Goal: Information Seeking & Learning: Check status

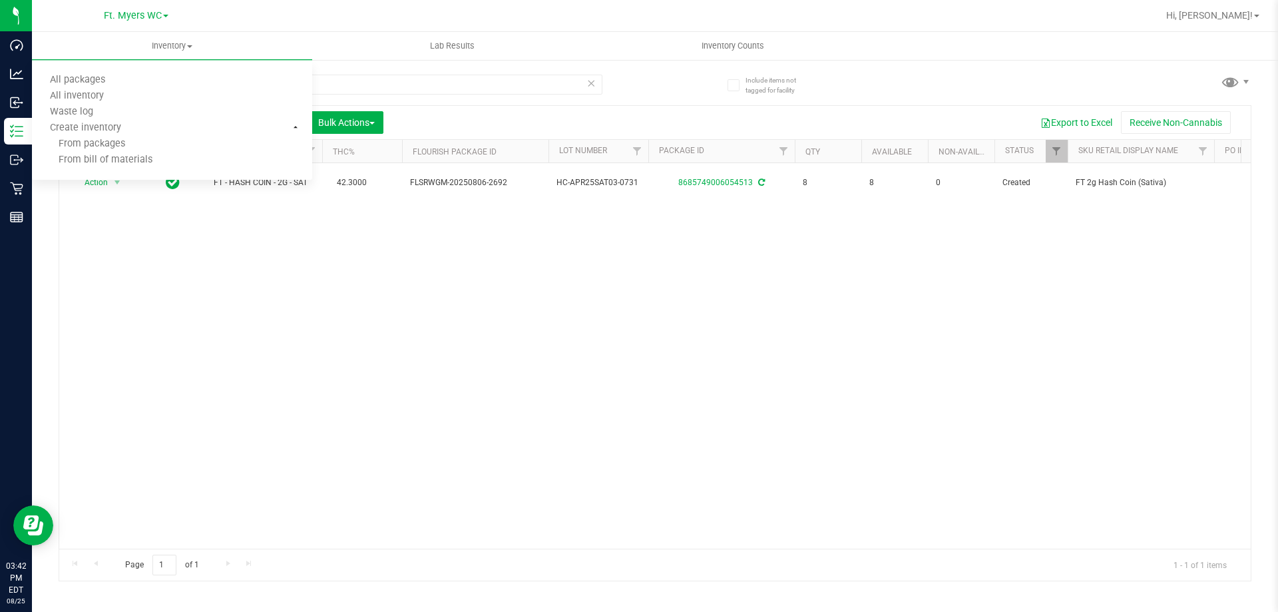
drag, startPoint x: 232, startPoint y: 227, endPoint x: 167, endPoint y: 219, distance: 65.7
click at [230, 227] on div "Action Action Adjust qty Create package Edit attributes Global inventory Locate…" at bounding box center [655, 355] width 1192 height 385
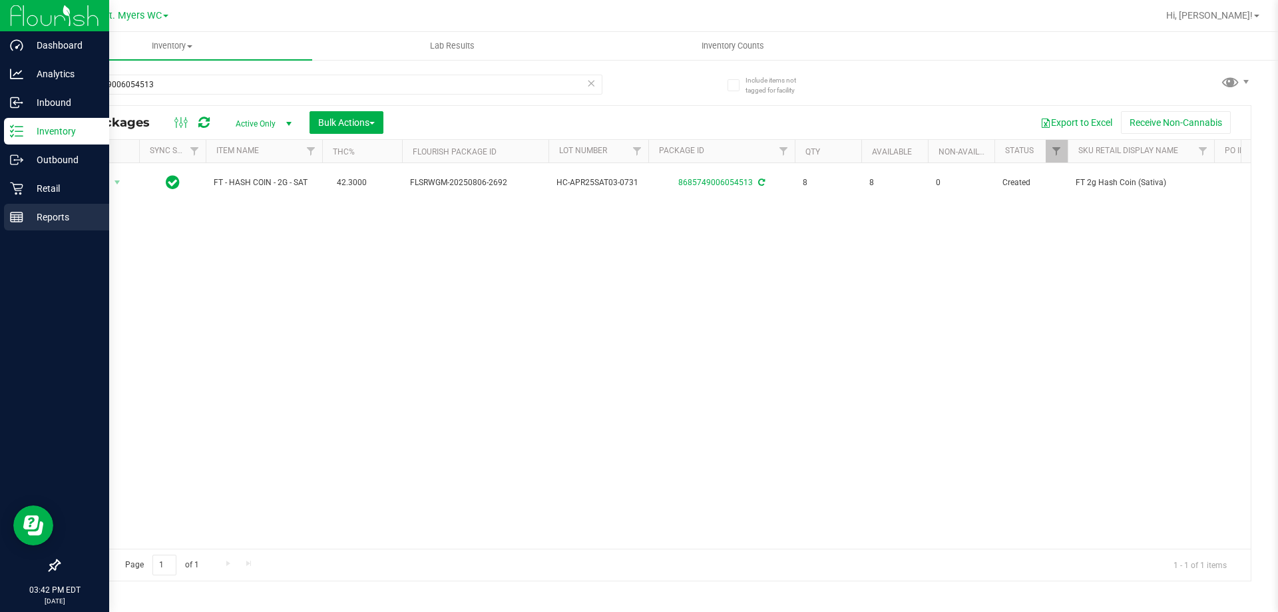
click at [17, 217] on line at bounding box center [17, 217] width 12 height 0
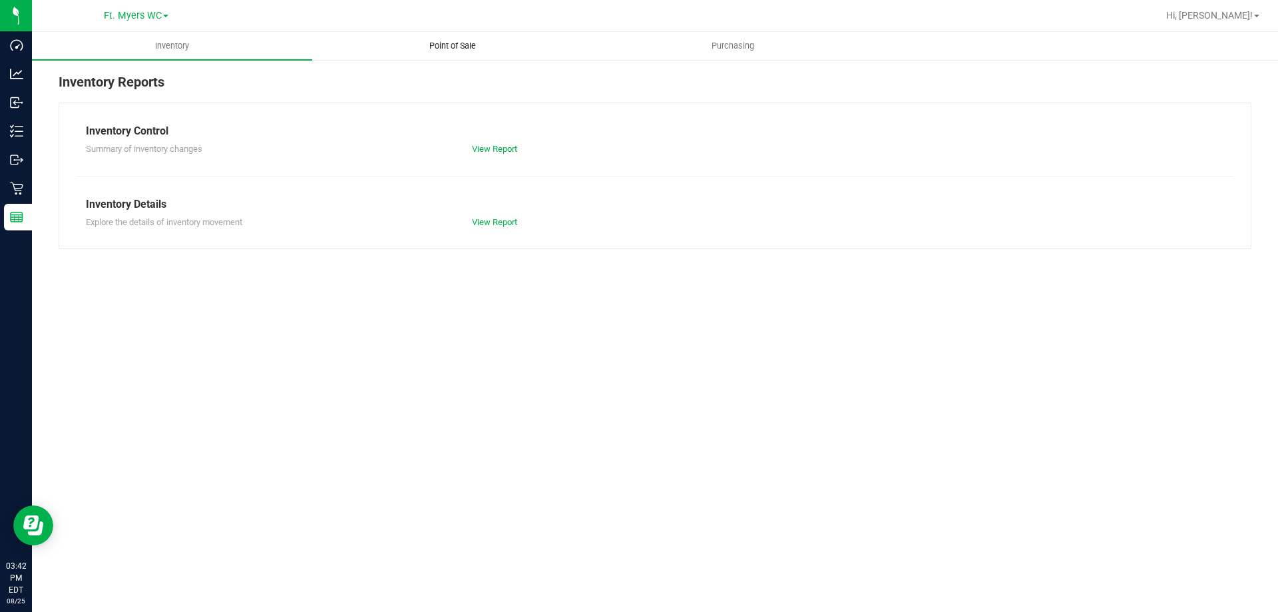
click at [447, 43] on span "Point of Sale" at bounding box center [452, 46] width 83 height 12
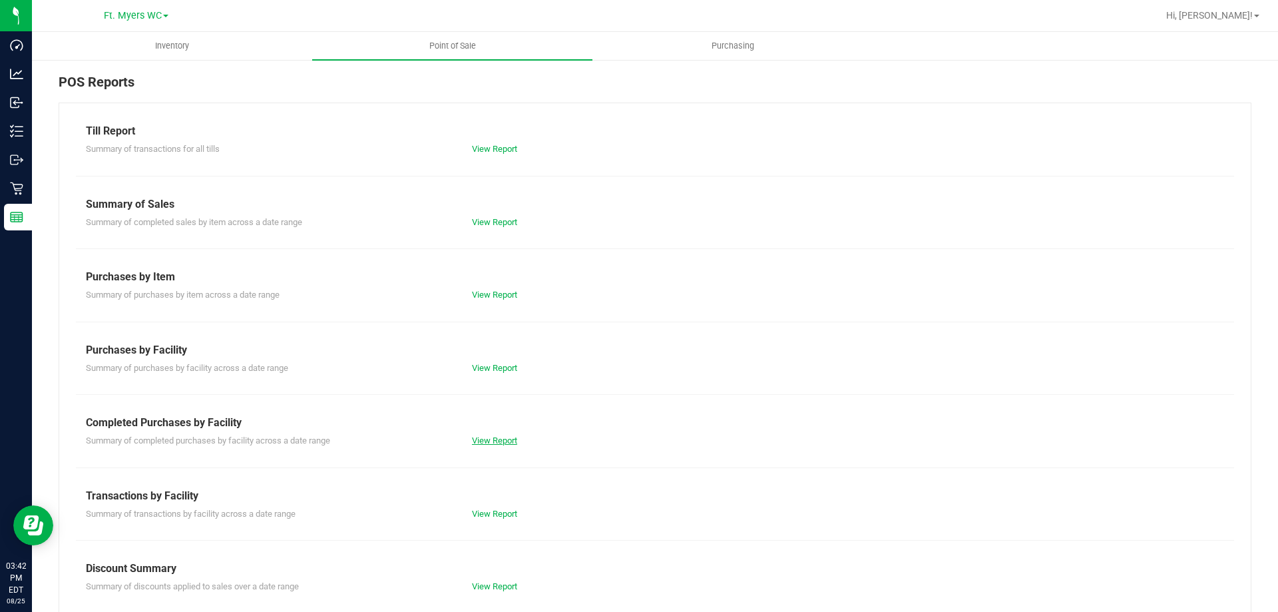
click at [488, 439] on link "View Report" at bounding box center [494, 440] width 45 height 10
click at [491, 437] on link "View Report" at bounding box center [494, 440] width 45 height 10
